Goal: Task Accomplishment & Management: Use online tool/utility

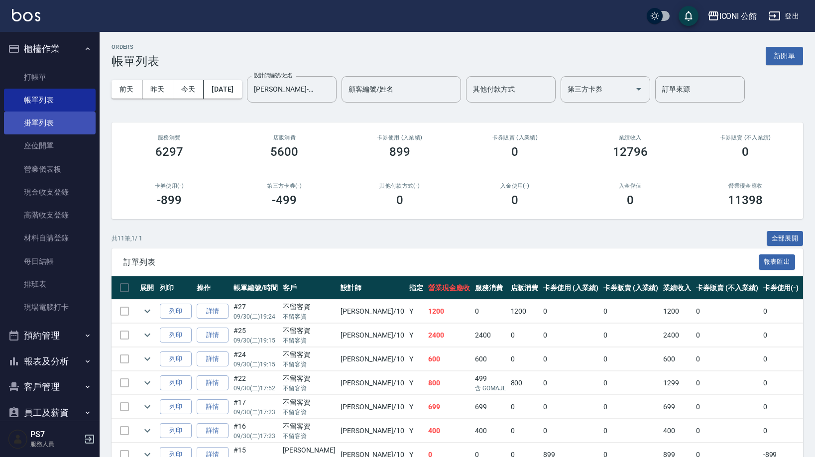
scroll to position [135, 0]
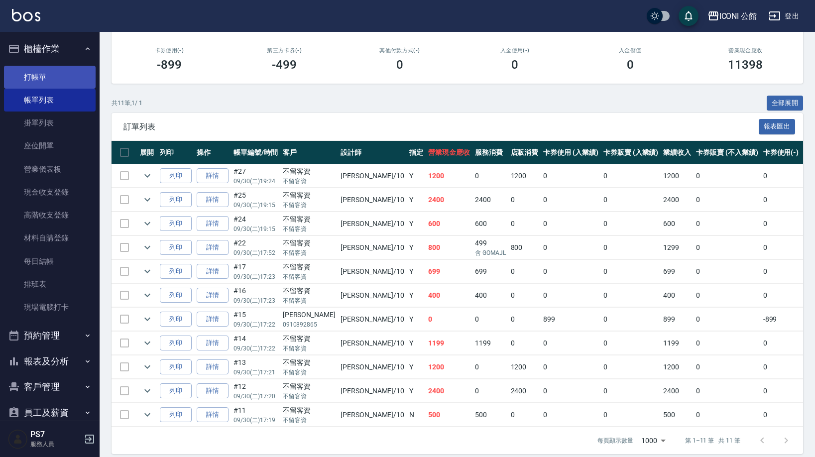
click at [51, 76] on link "打帳單" at bounding box center [50, 77] width 92 height 23
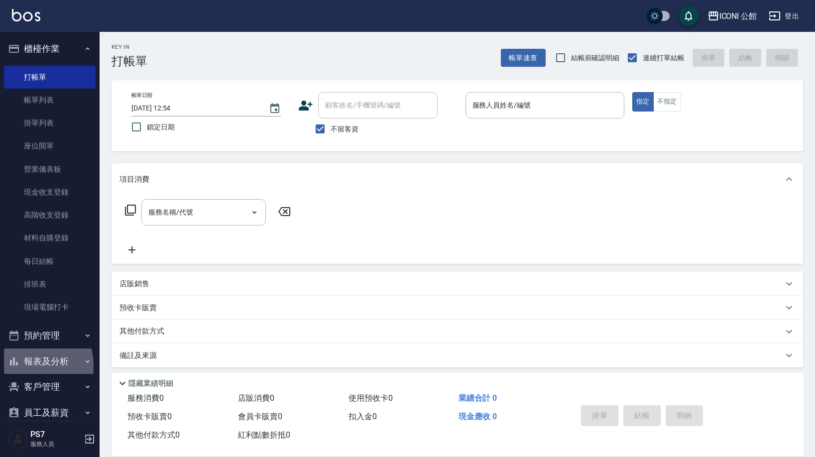
click at [25, 364] on button "報表及分析" at bounding box center [50, 361] width 92 height 26
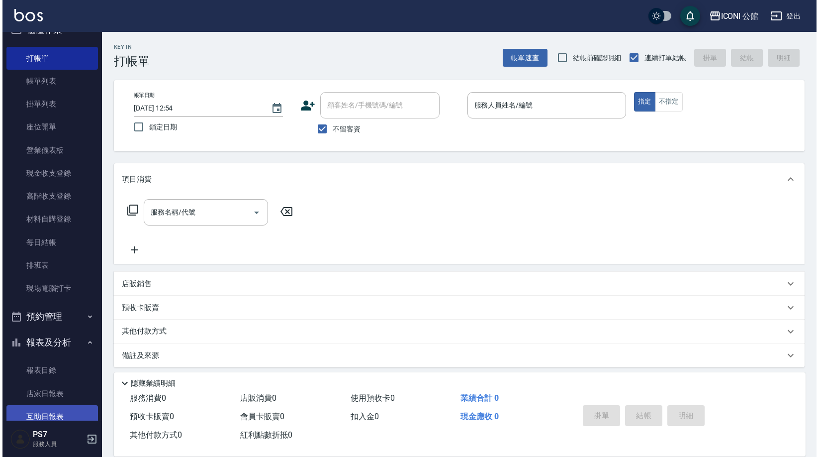
scroll to position [73, 0]
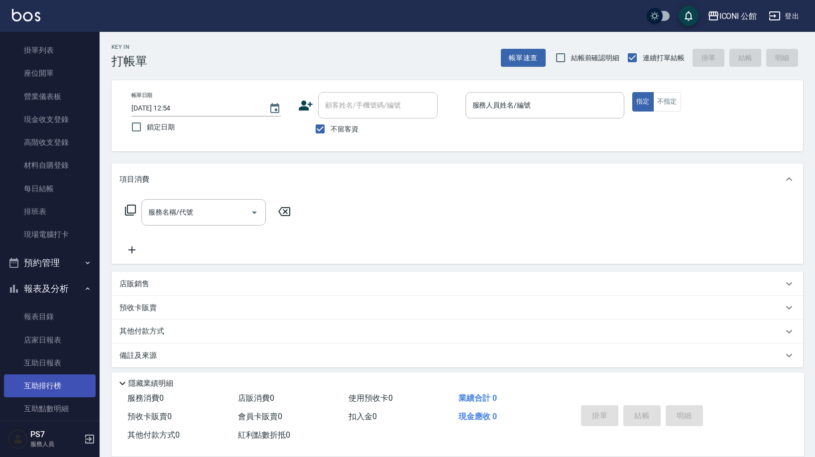
click at [53, 382] on link "互助排行榜" at bounding box center [50, 385] width 92 height 23
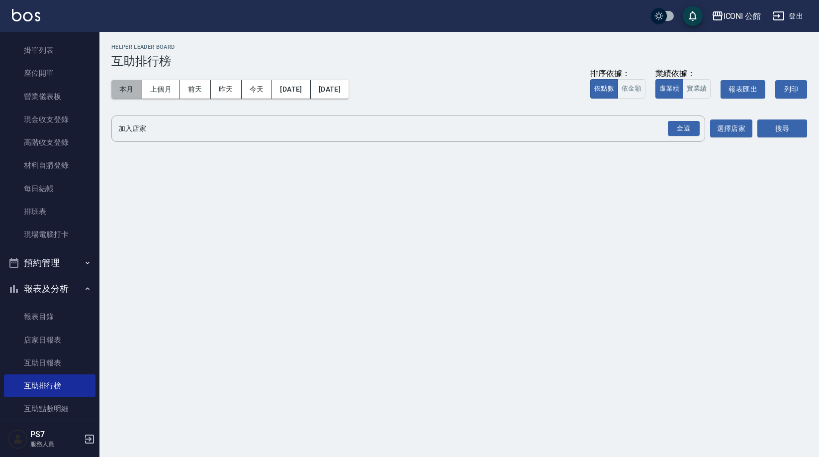
click at [133, 85] on button "本月" at bounding box center [126, 89] width 31 height 18
click at [694, 129] on div "全選" at bounding box center [684, 128] width 32 height 15
click at [781, 134] on button "搜尋" at bounding box center [783, 129] width 50 height 18
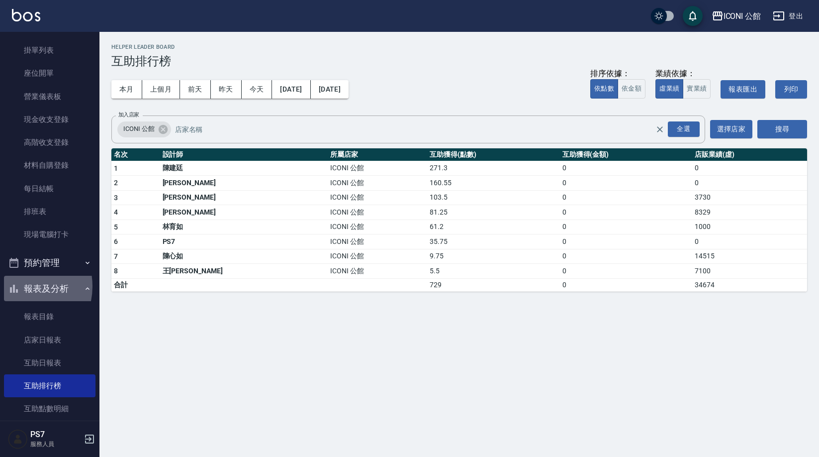
click at [18, 284] on icon "button" at bounding box center [14, 289] width 12 height 12
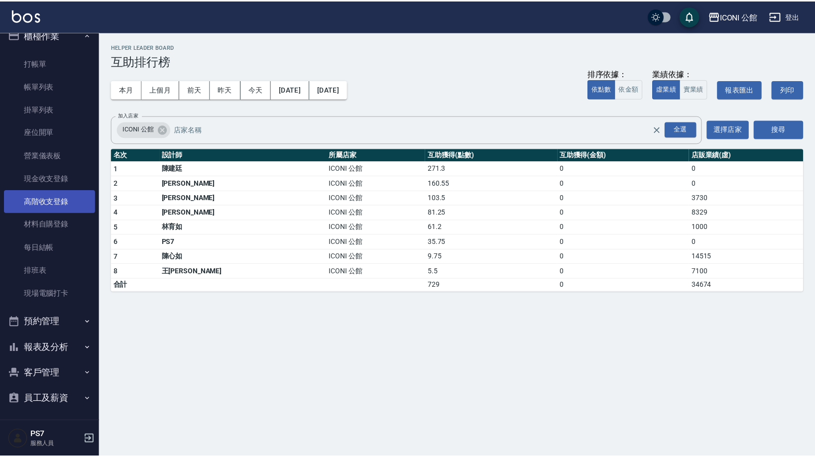
scroll to position [14, 0]
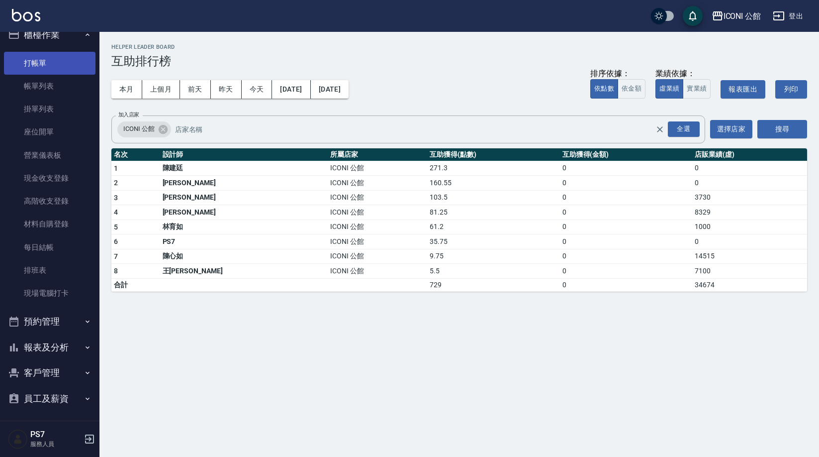
click at [42, 56] on link "打帳單" at bounding box center [50, 63] width 92 height 23
